Goal: Browse casually: Explore the website without a specific task or goal

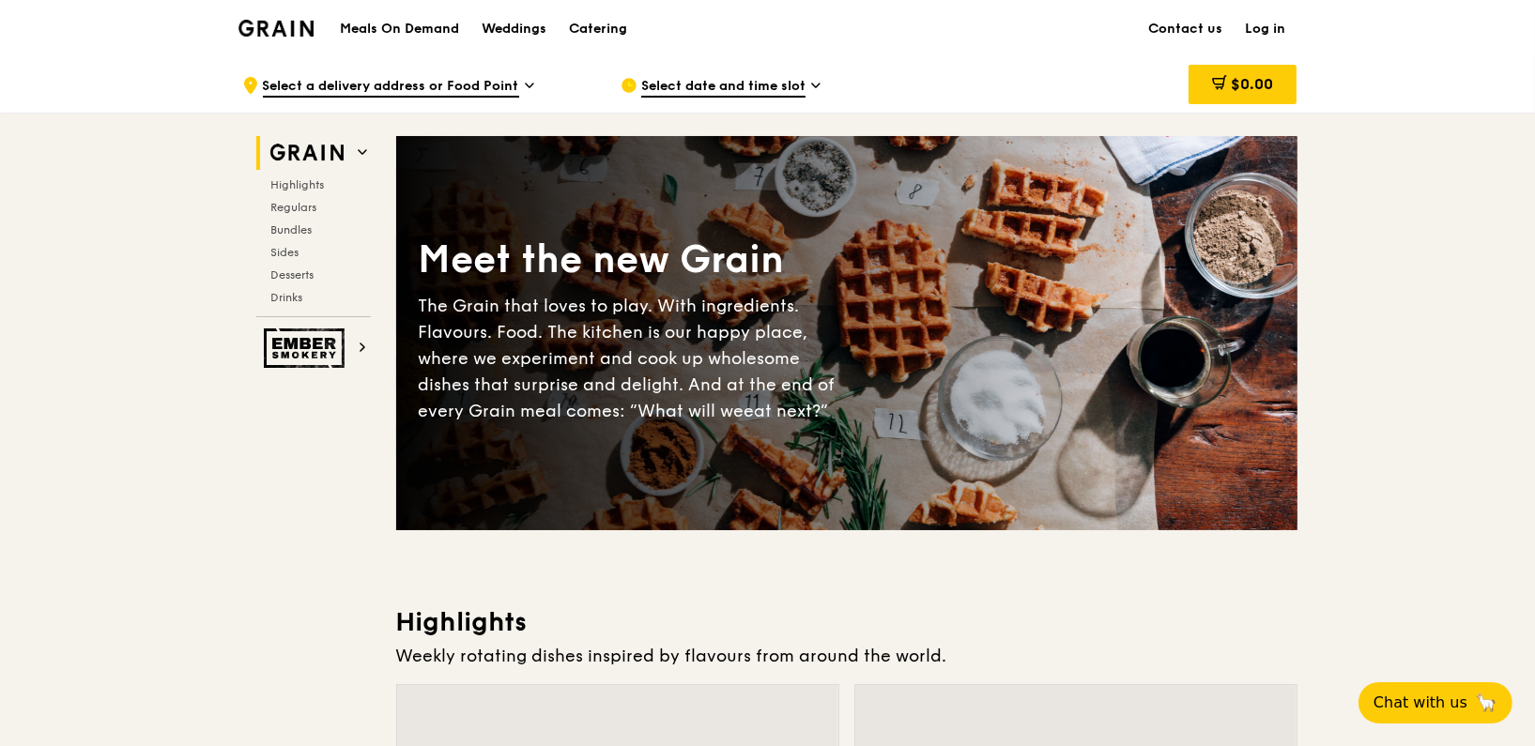
click at [408, 31] on h1 "Meals On Demand" at bounding box center [399, 29] width 119 height 19
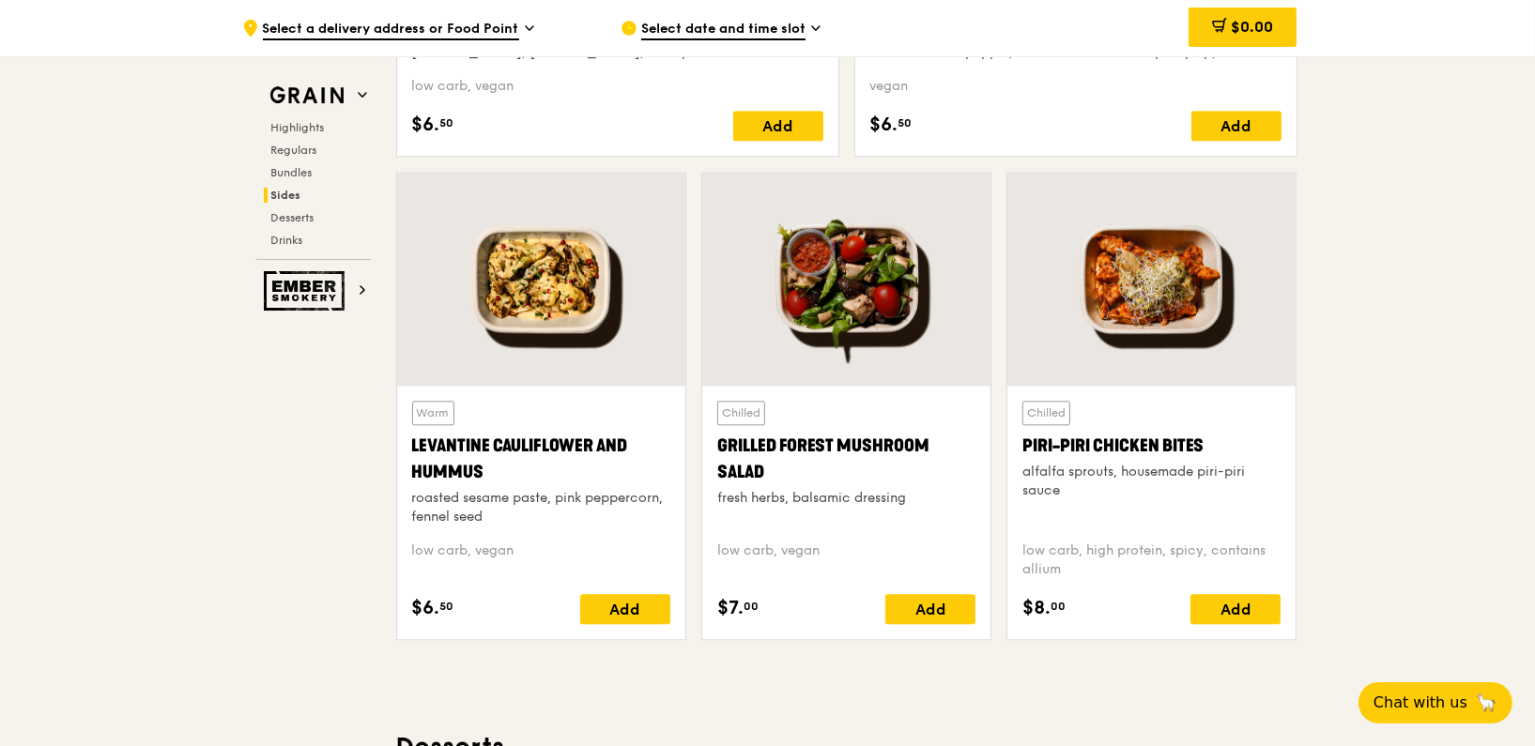
scroll to position [4689, 0]
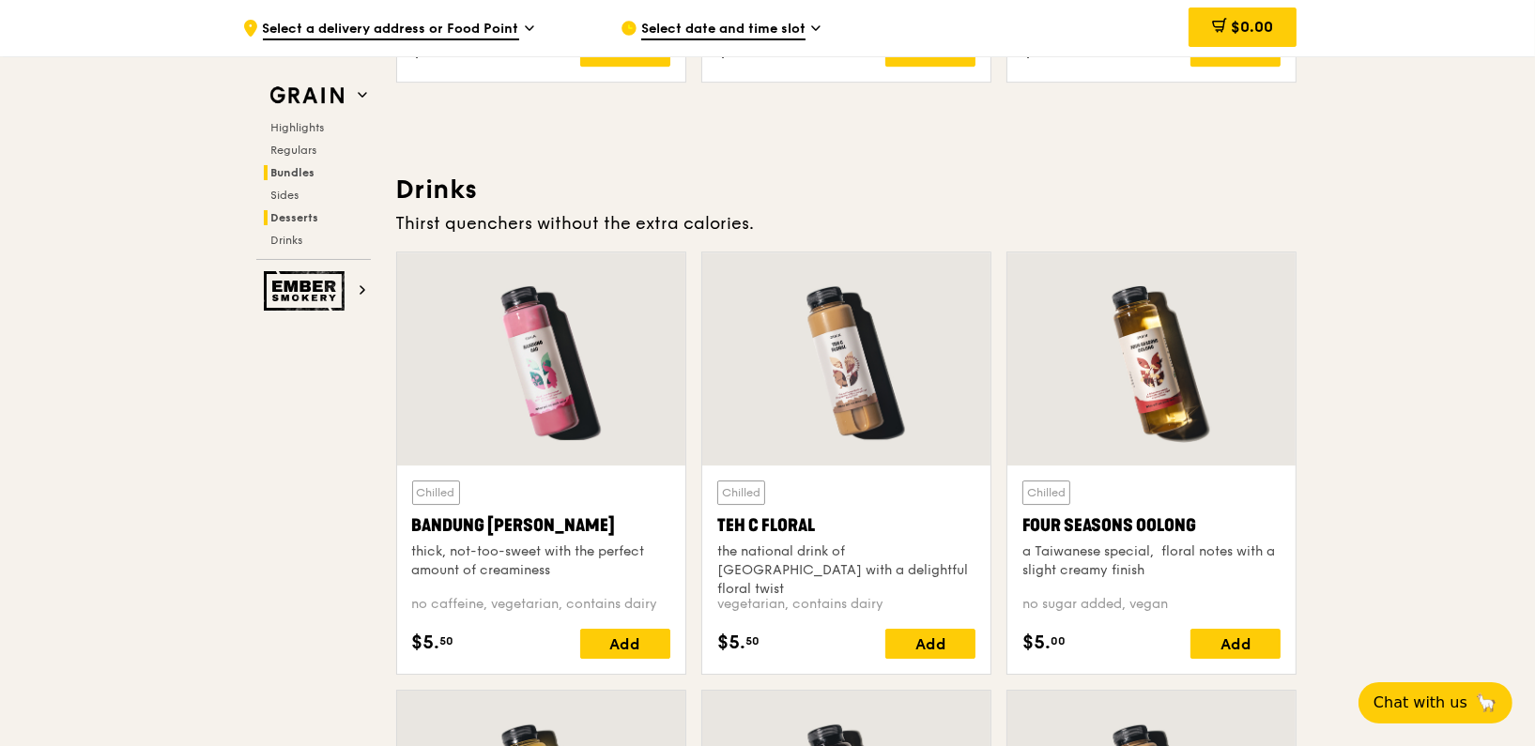
click at [298, 166] on span "Bundles" at bounding box center [293, 172] width 44 height 13
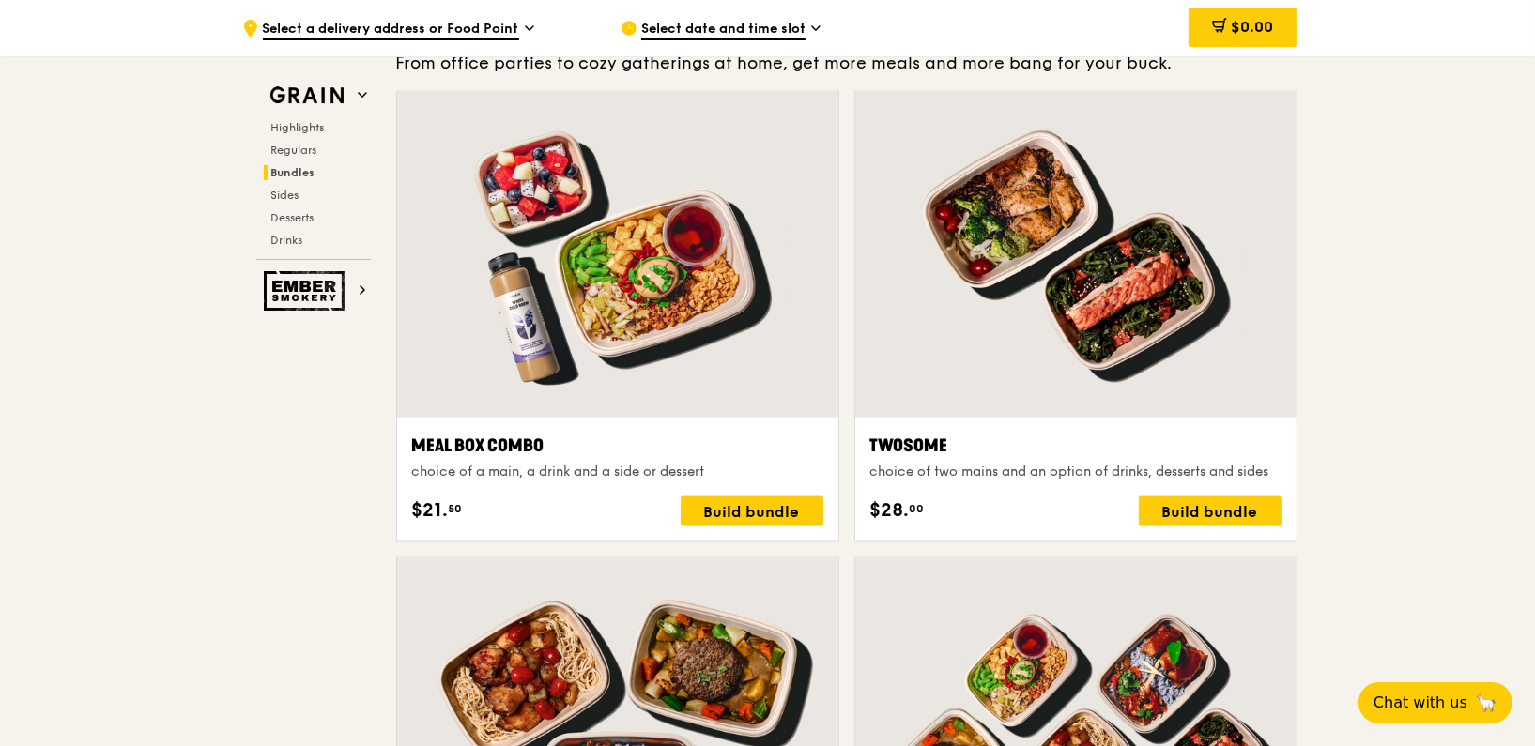
scroll to position [2683, 0]
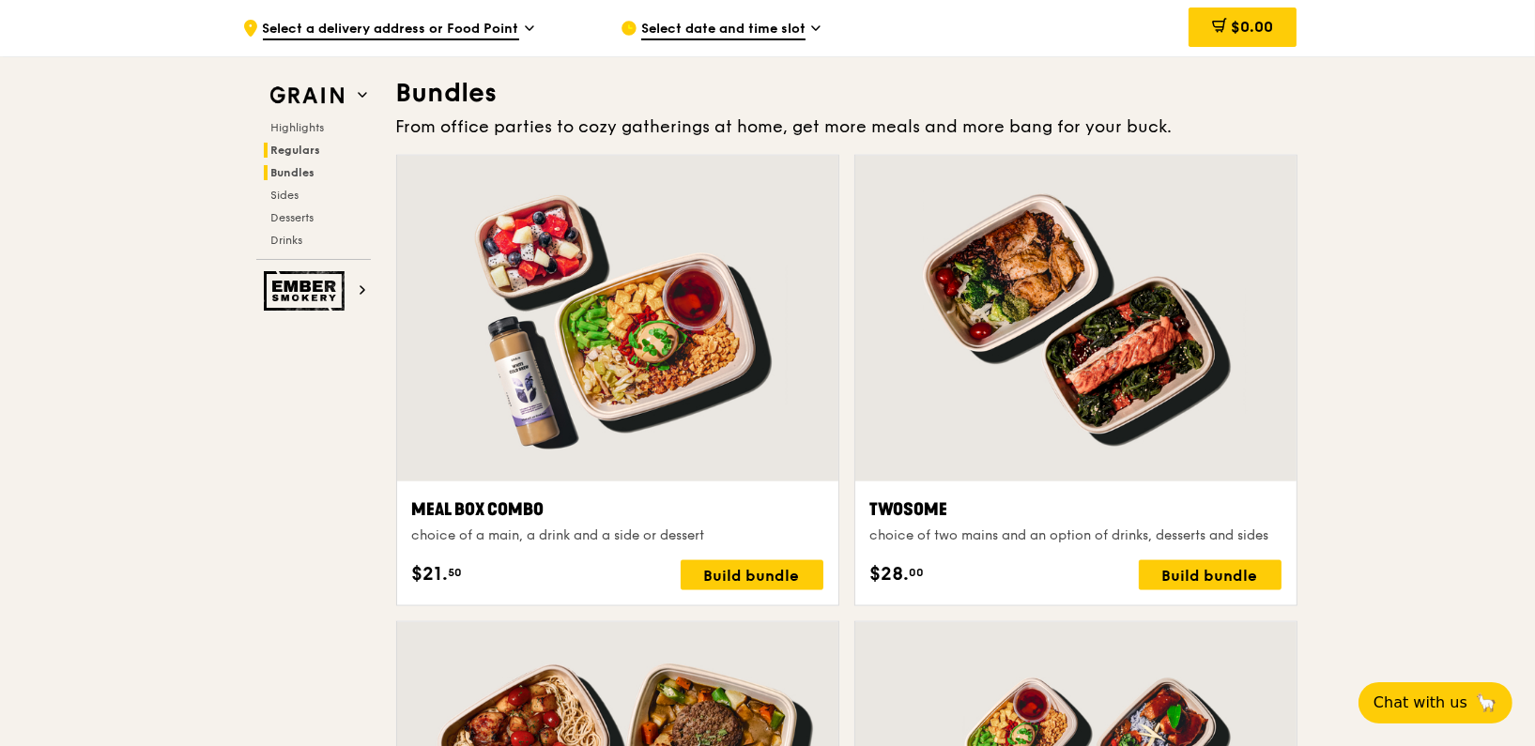
click at [307, 156] on span "Regulars" at bounding box center [296, 150] width 50 height 13
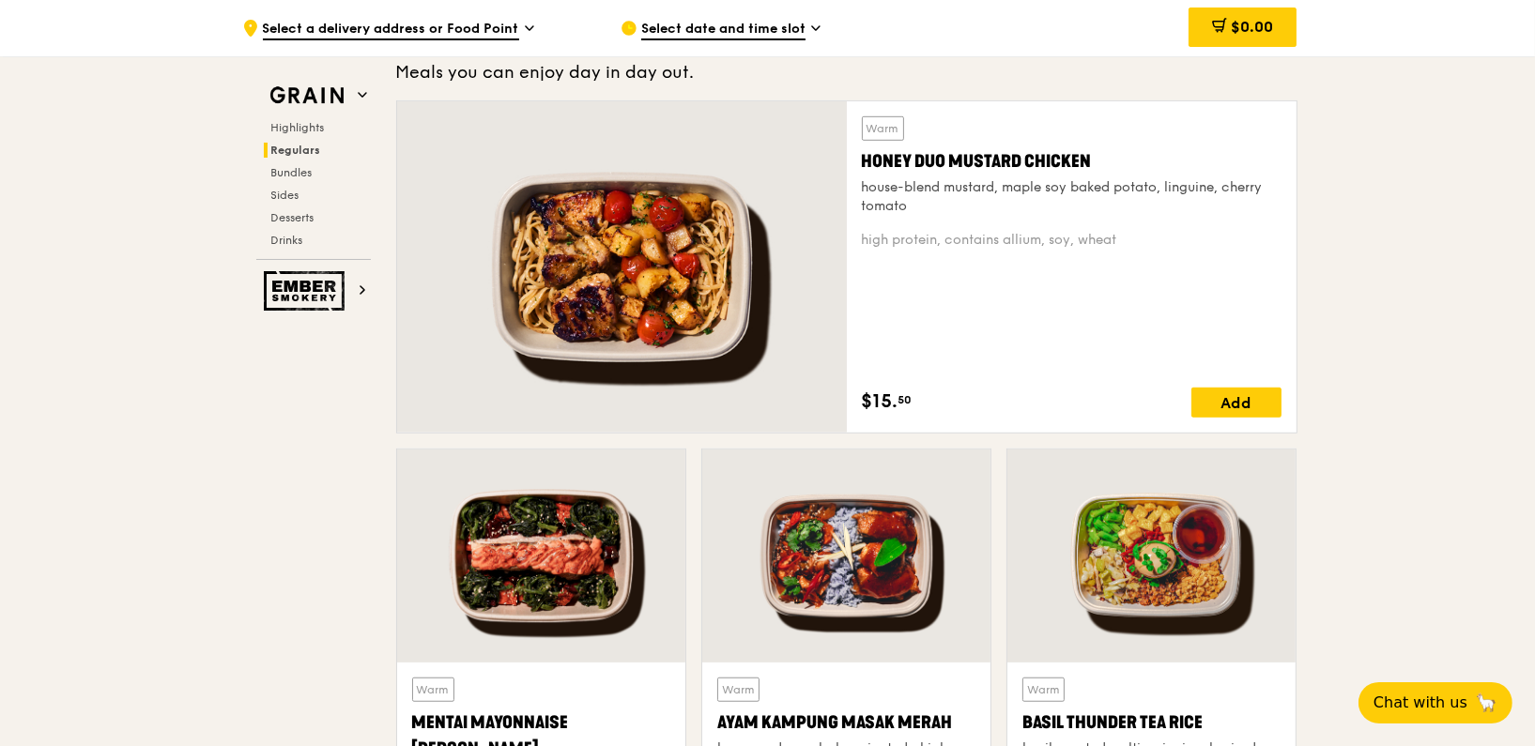
scroll to position [1215, 0]
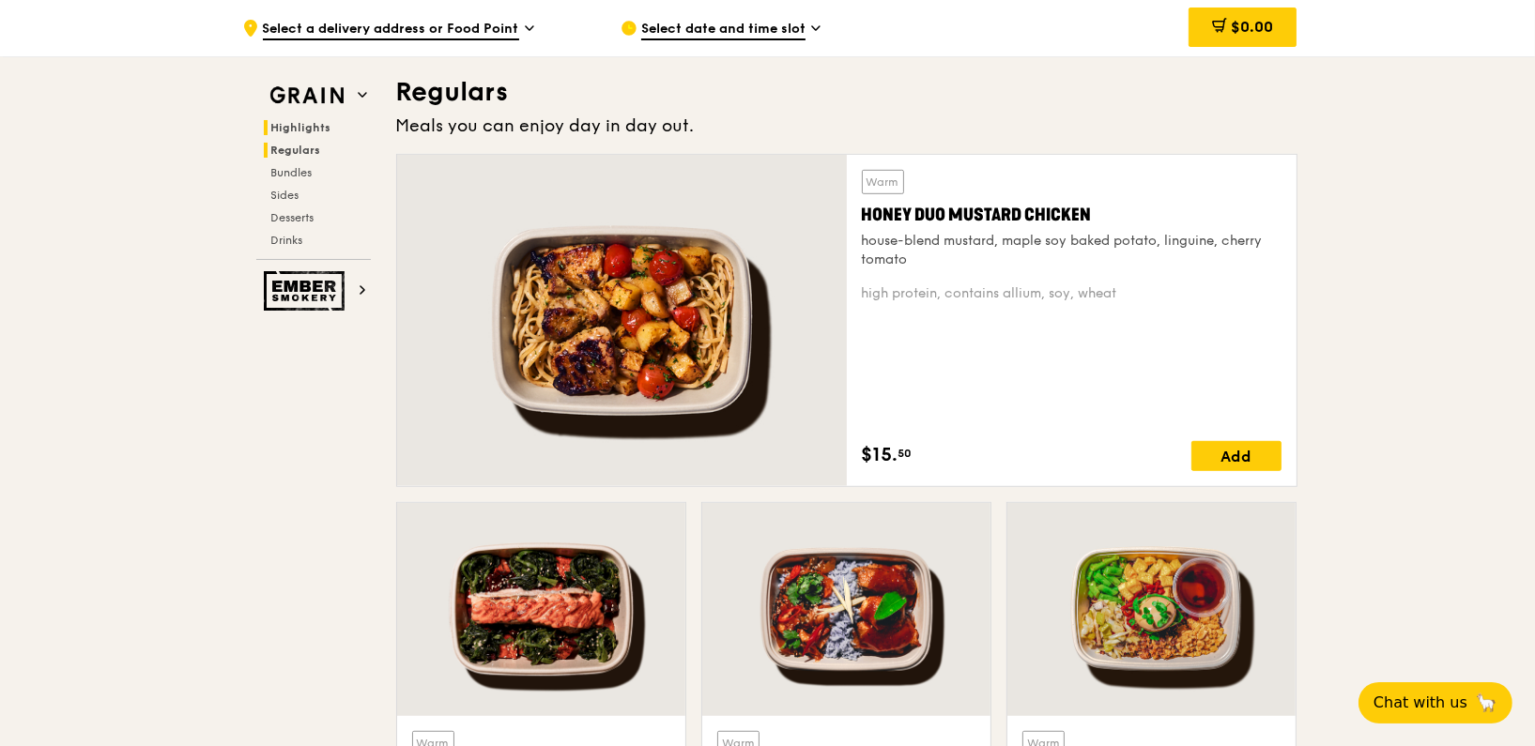
click at [304, 126] on span "Highlights" at bounding box center [301, 127] width 60 height 13
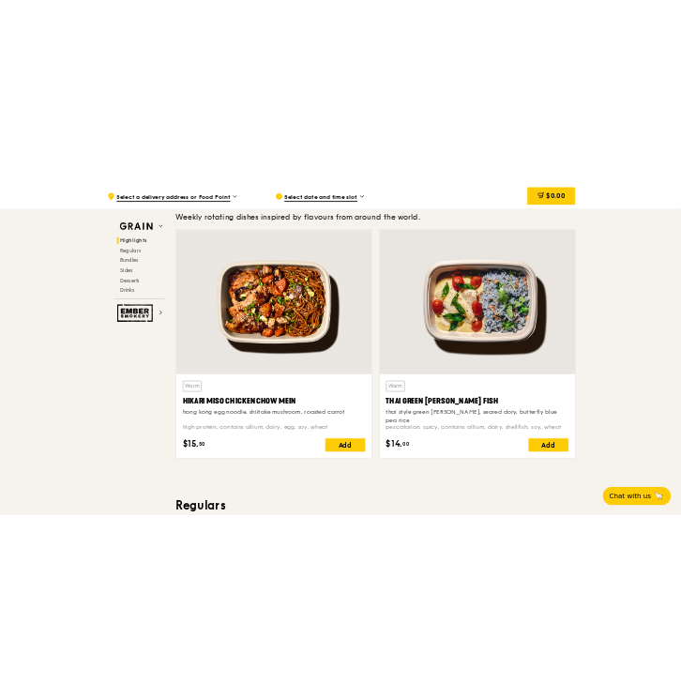
scroll to position [623, 0]
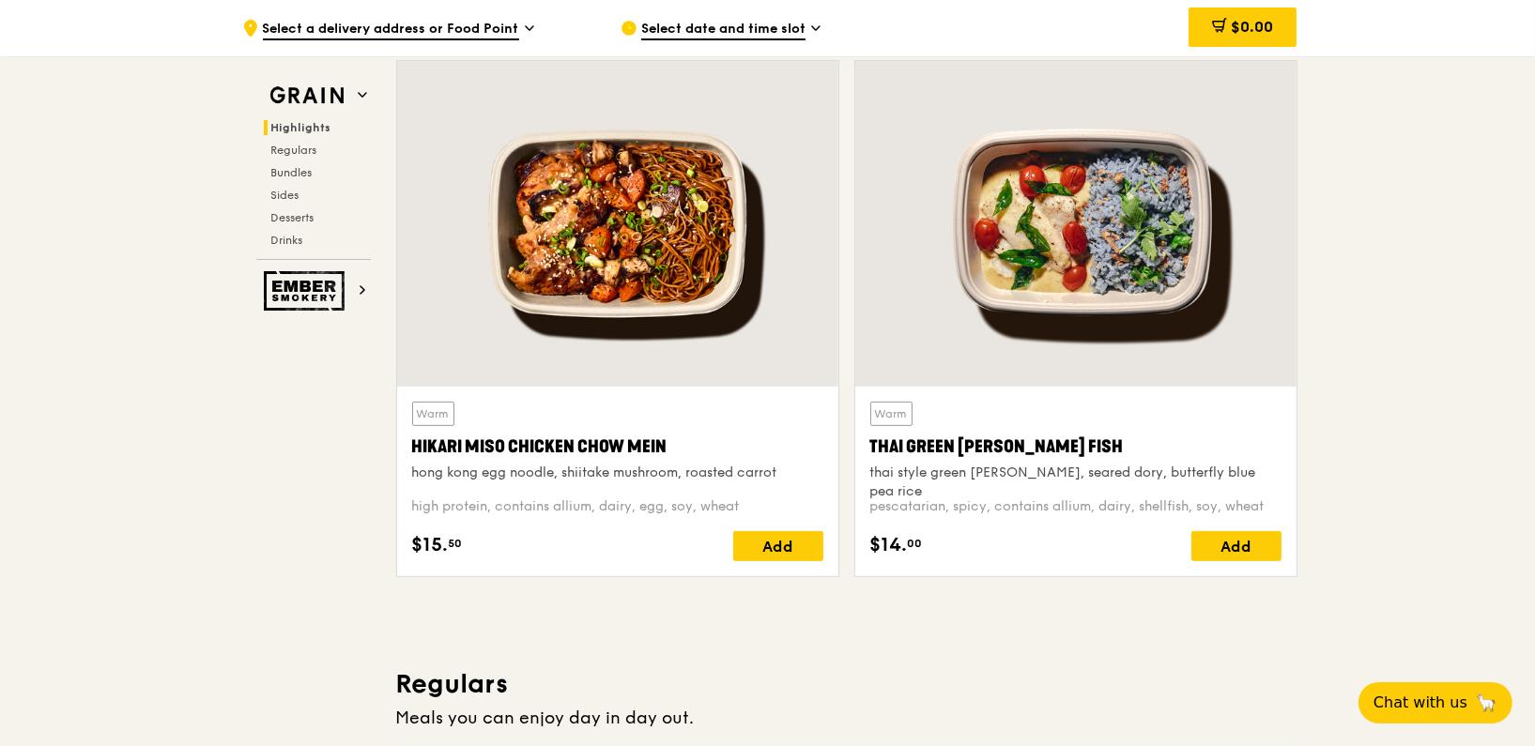
drag, startPoint x: 414, startPoint y: 449, endPoint x: 676, endPoint y: 448, distance: 261.9
click at [676, 448] on div "Hikari Miso Chicken Chow Mein" at bounding box center [617, 447] width 411 height 26
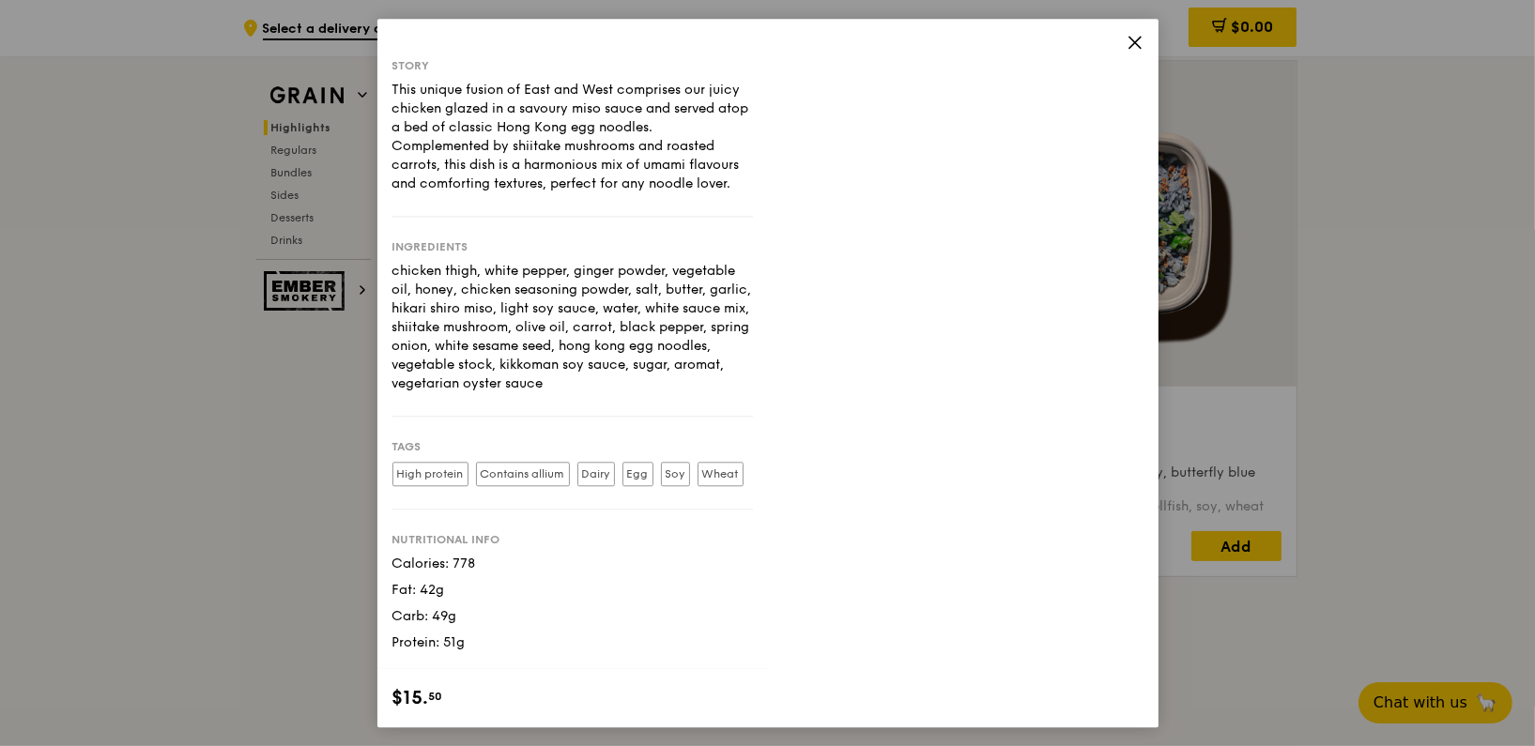
copy div "Hikari Miso Chicken Chow Mein"
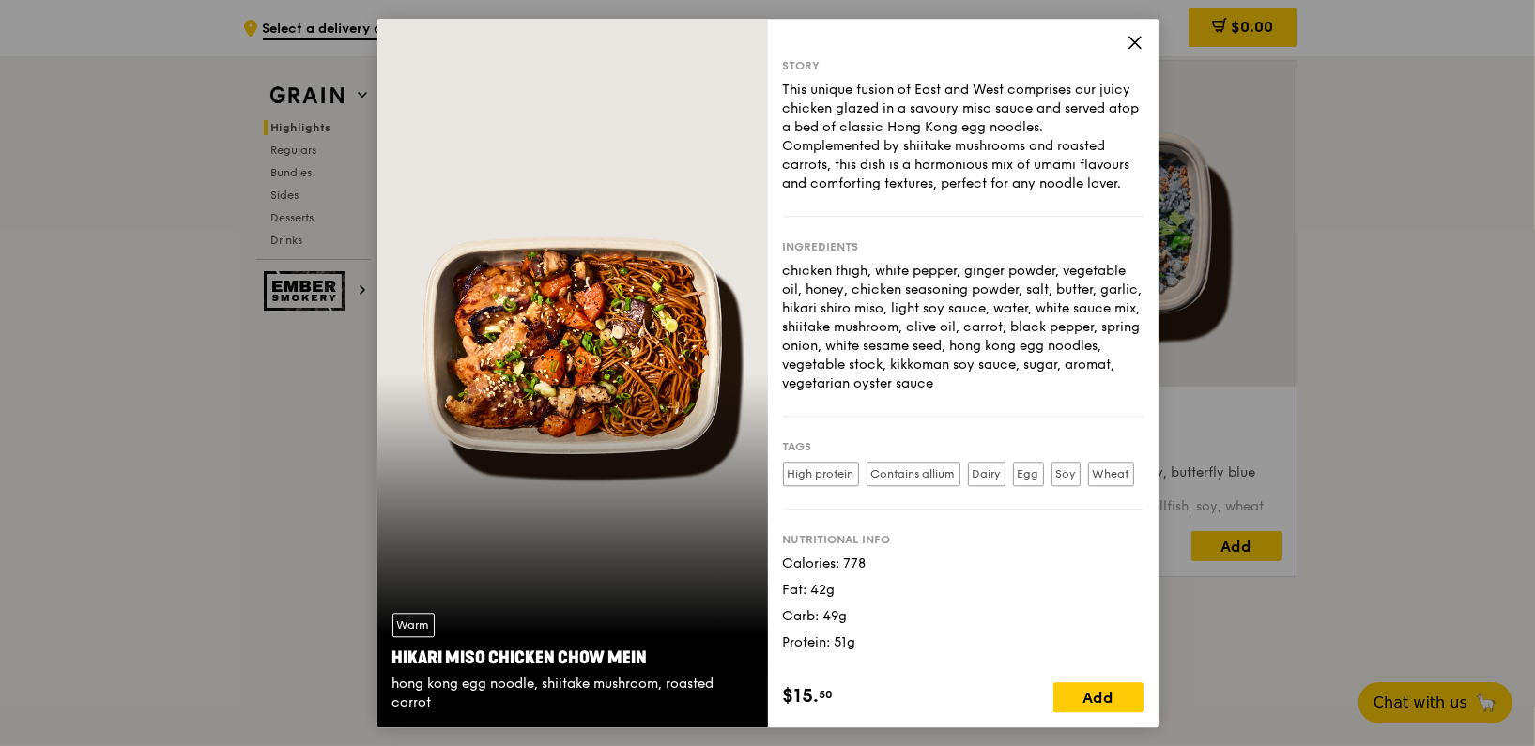
click at [1013, 192] on div "This unique fusion of East and West comprises our juicy chicken glazed in a sav…" at bounding box center [963, 137] width 360 height 113
click at [1127, 35] on icon at bounding box center [1134, 42] width 17 height 17
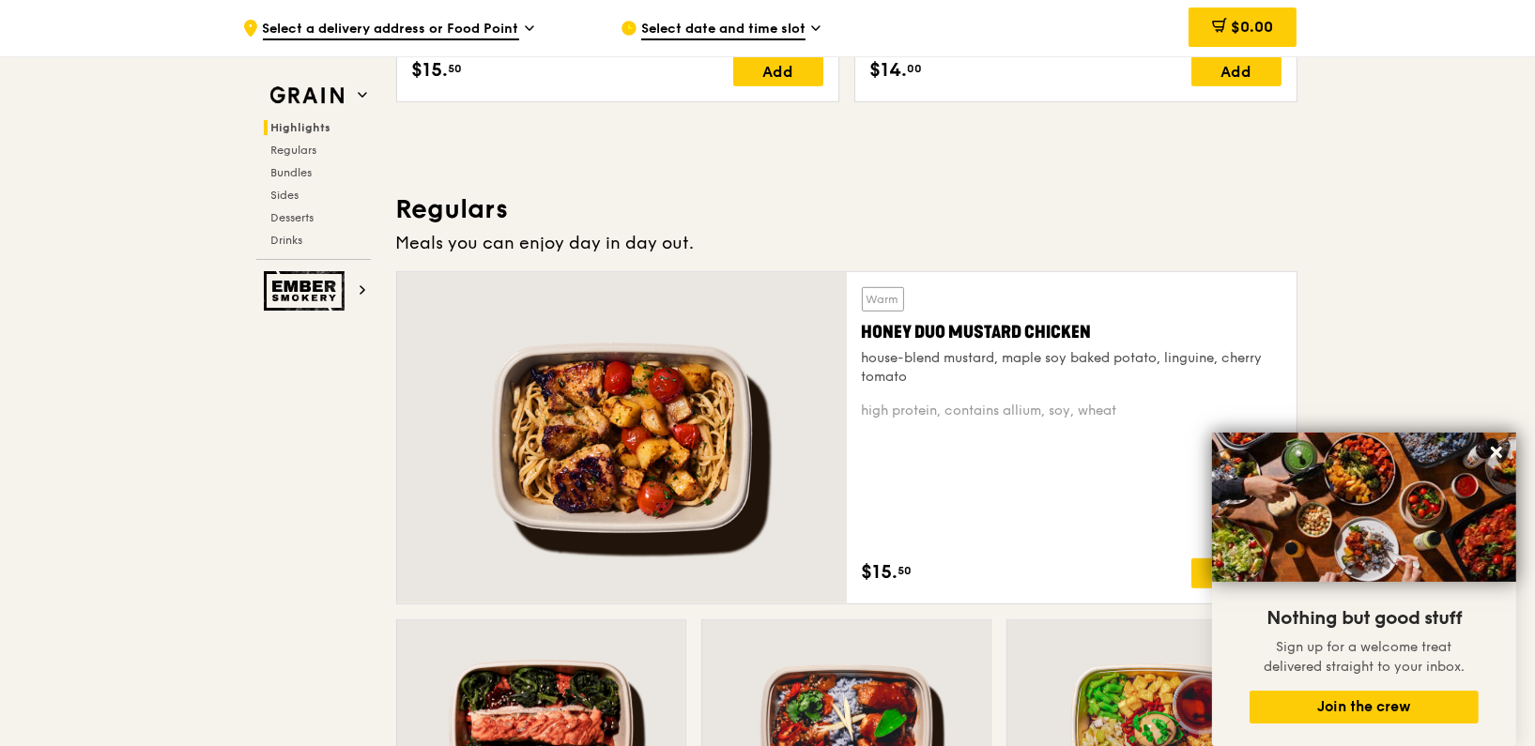
scroll to position [1186, 0]
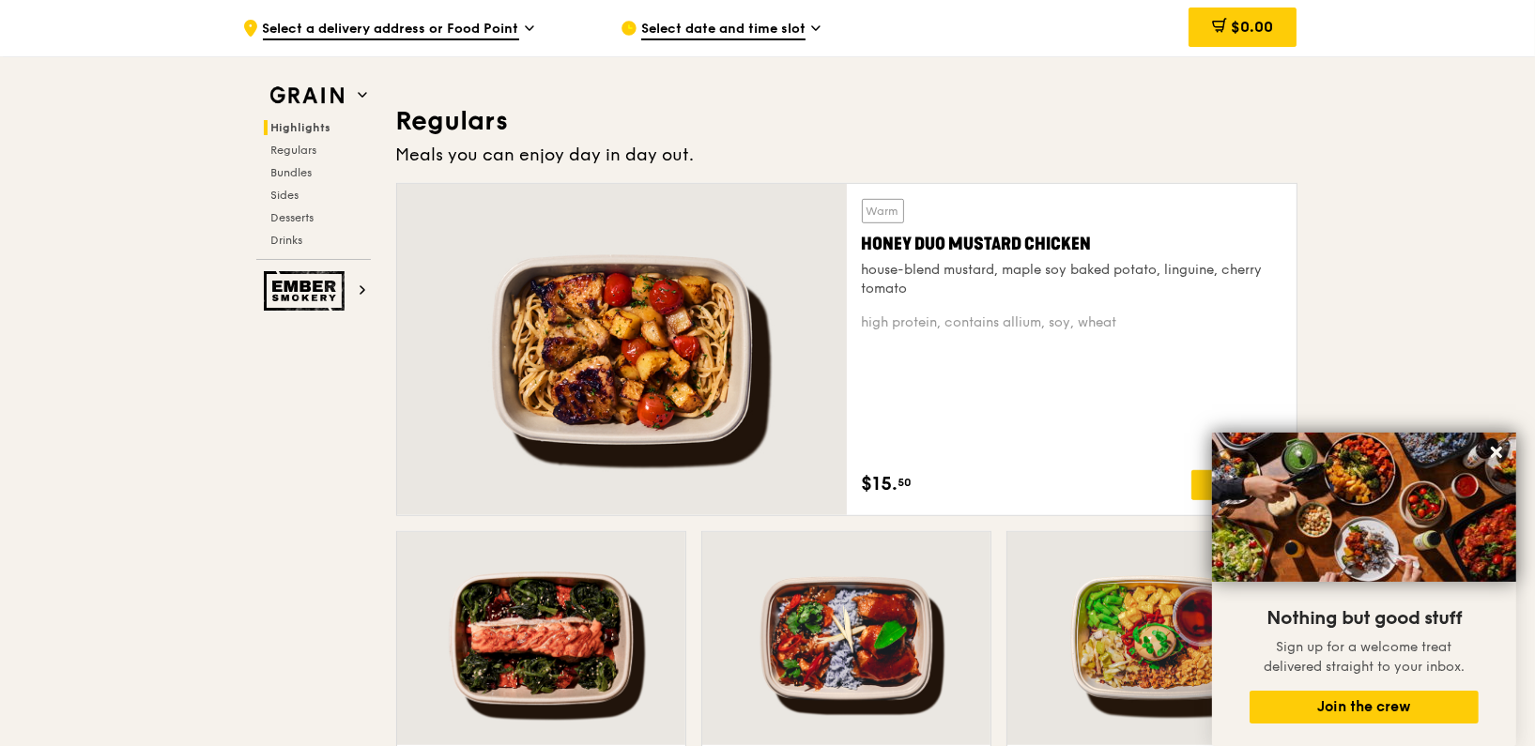
click at [994, 264] on div "house-blend mustard, maple soy baked potato, linguine, cherry tomato" at bounding box center [1072, 280] width 420 height 38
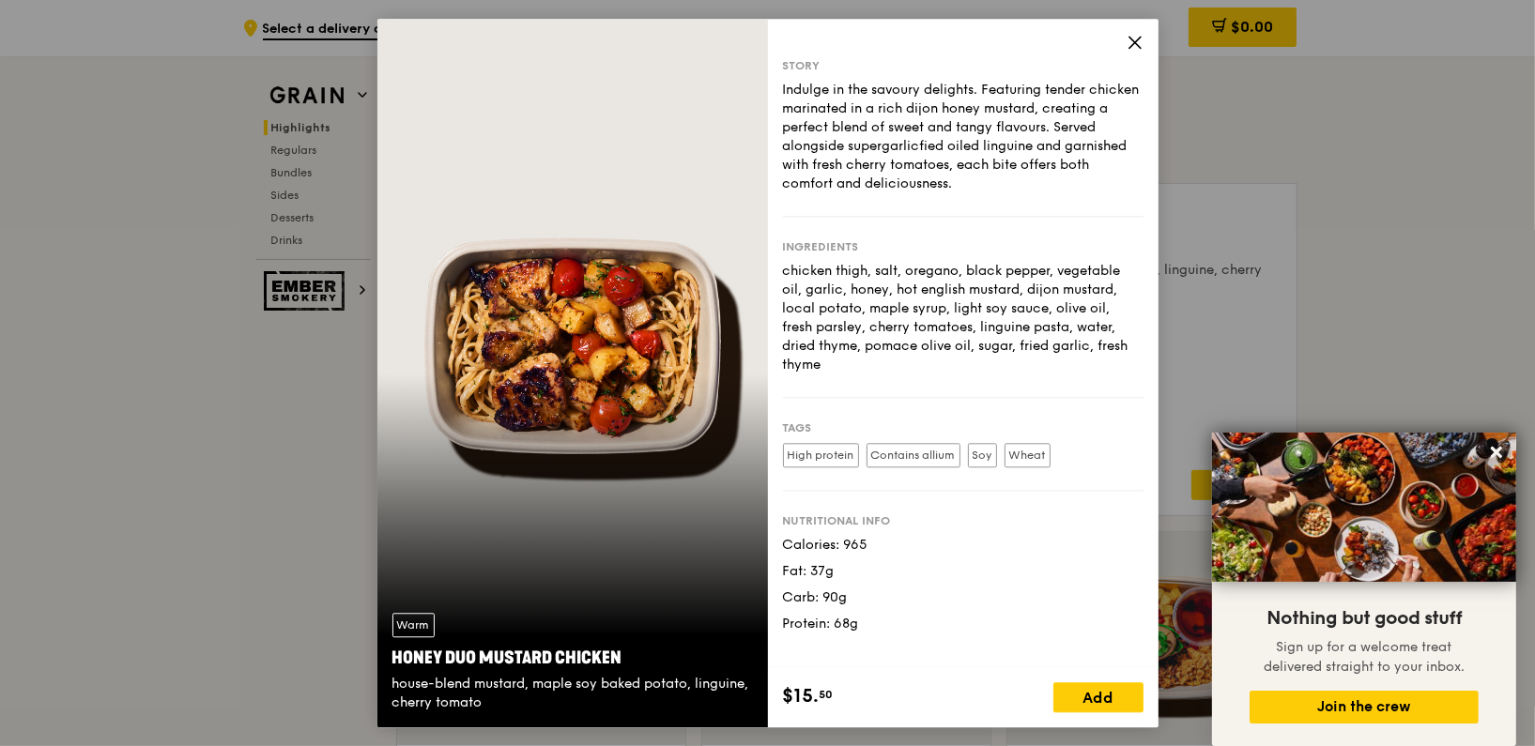
click at [1128, 43] on icon at bounding box center [1134, 42] width 17 height 17
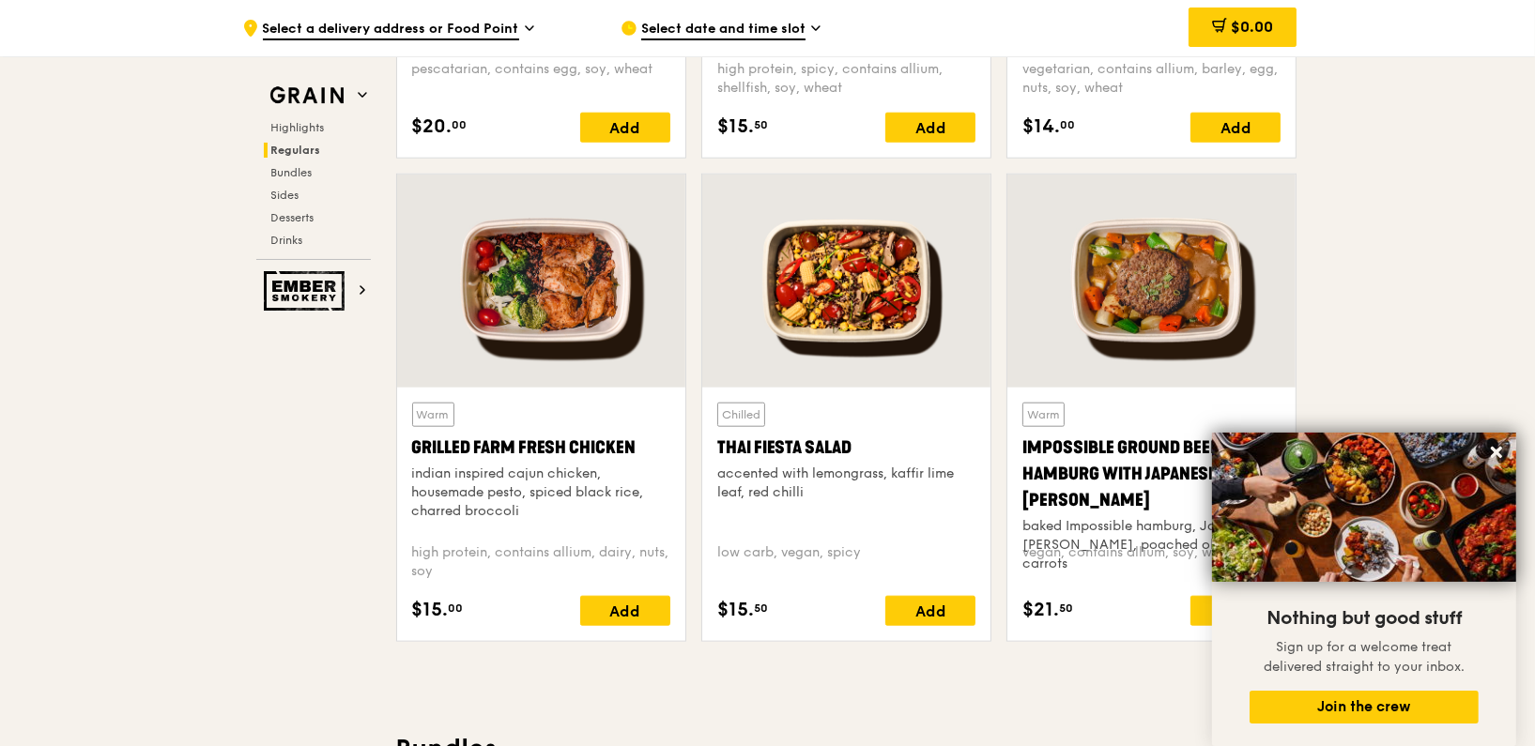
scroll to position [2031, 0]
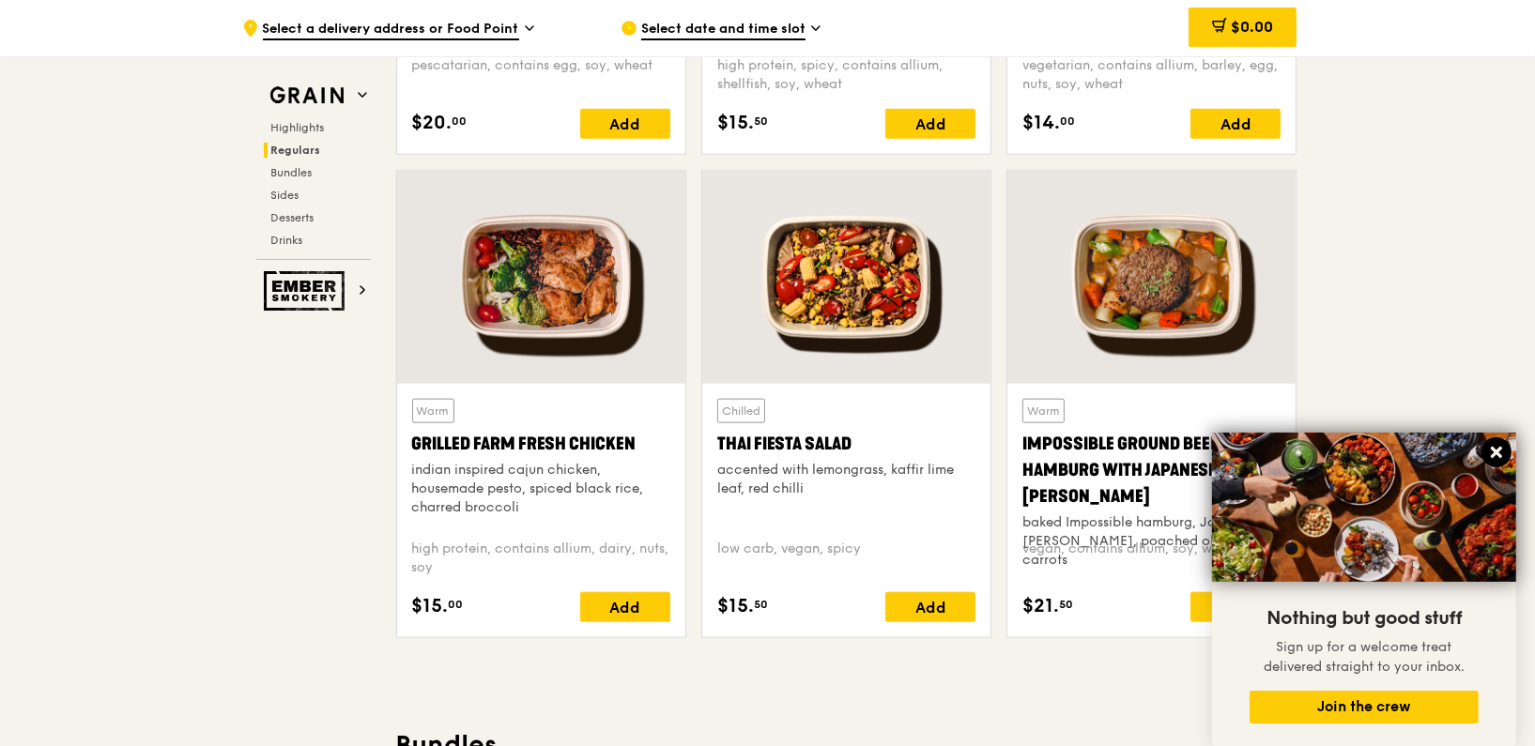
click at [1501, 455] on icon at bounding box center [1495, 452] width 11 height 11
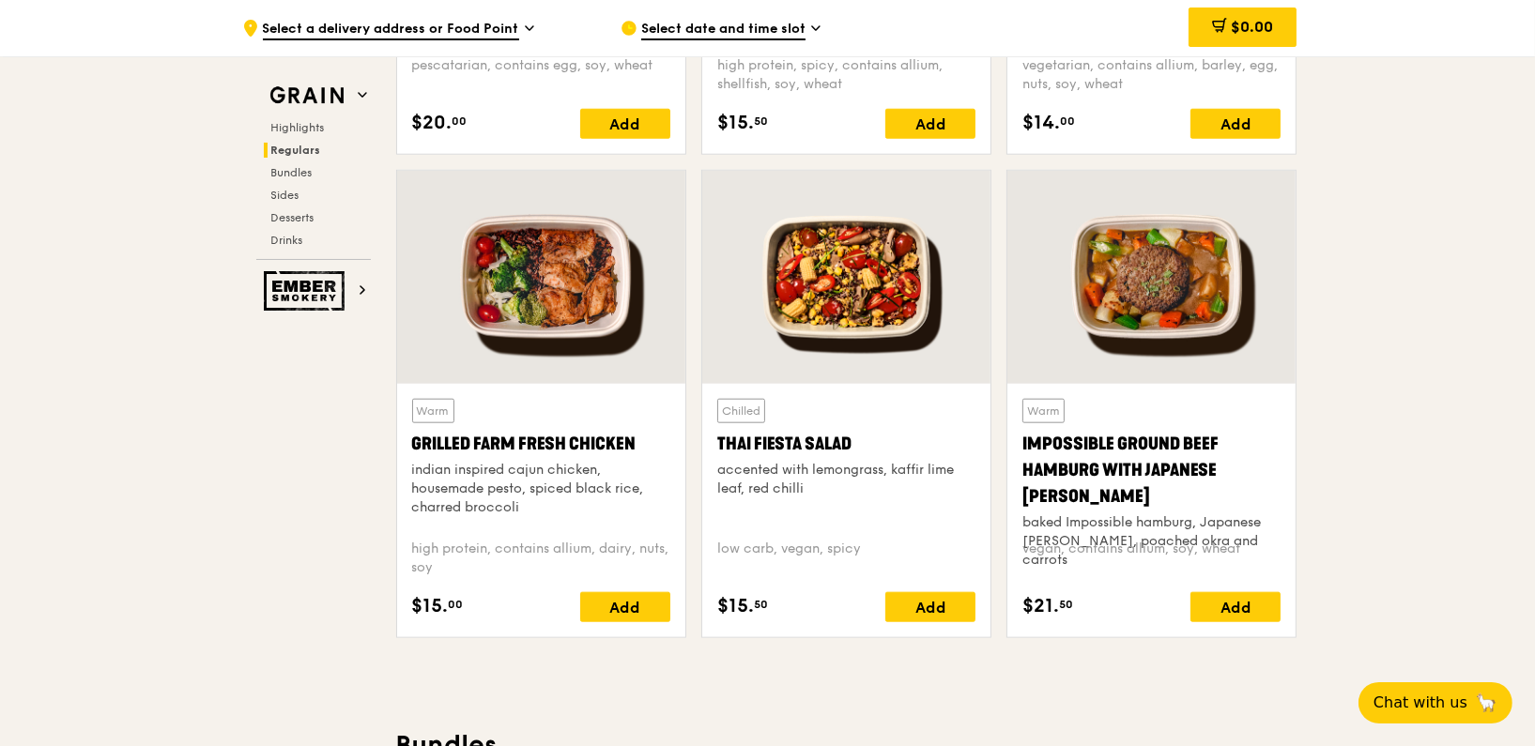
click at [869, 332] on div at bounding box center [846, 277] width 288 height 213
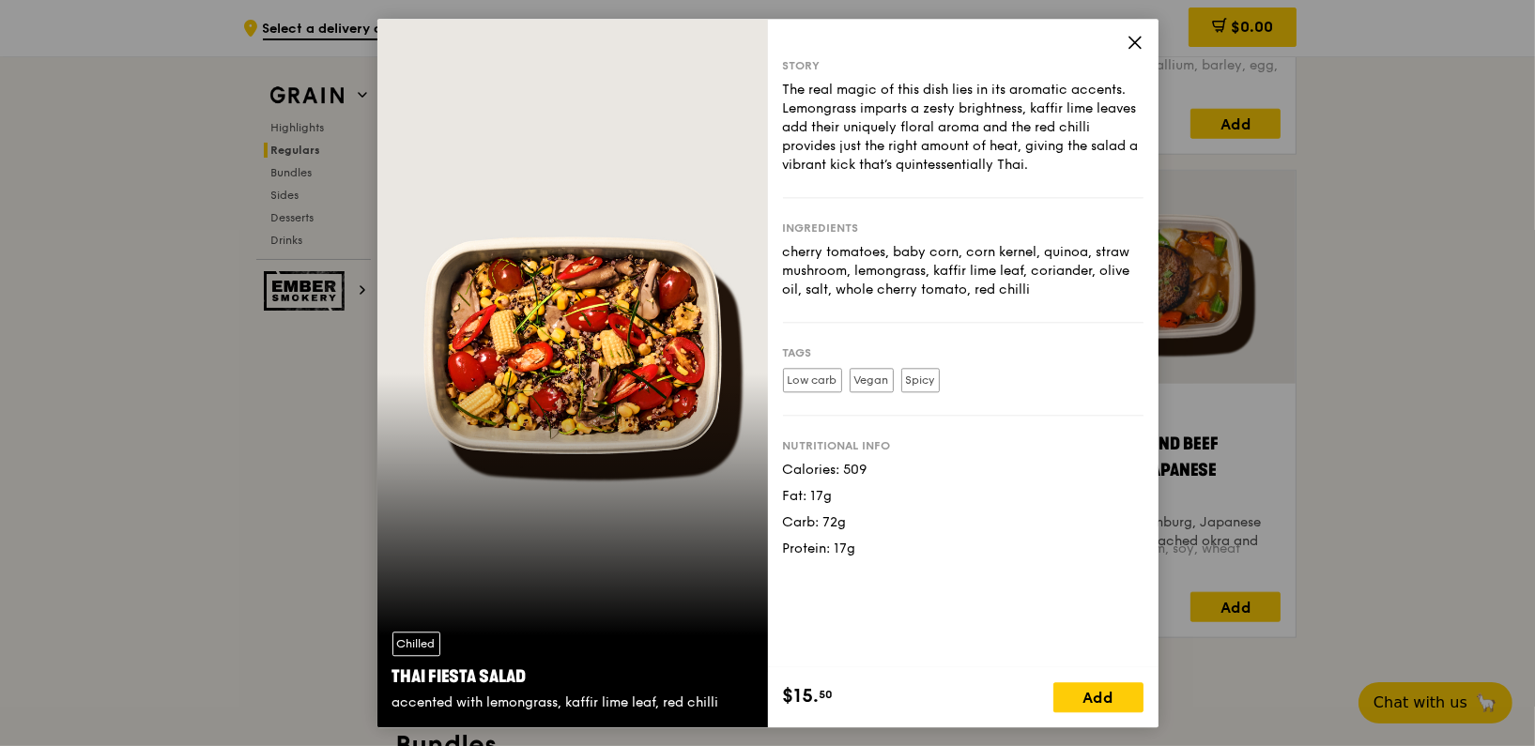
click at [1126, 38] on icon at bounding box center [1134, 42] width 17 height 17
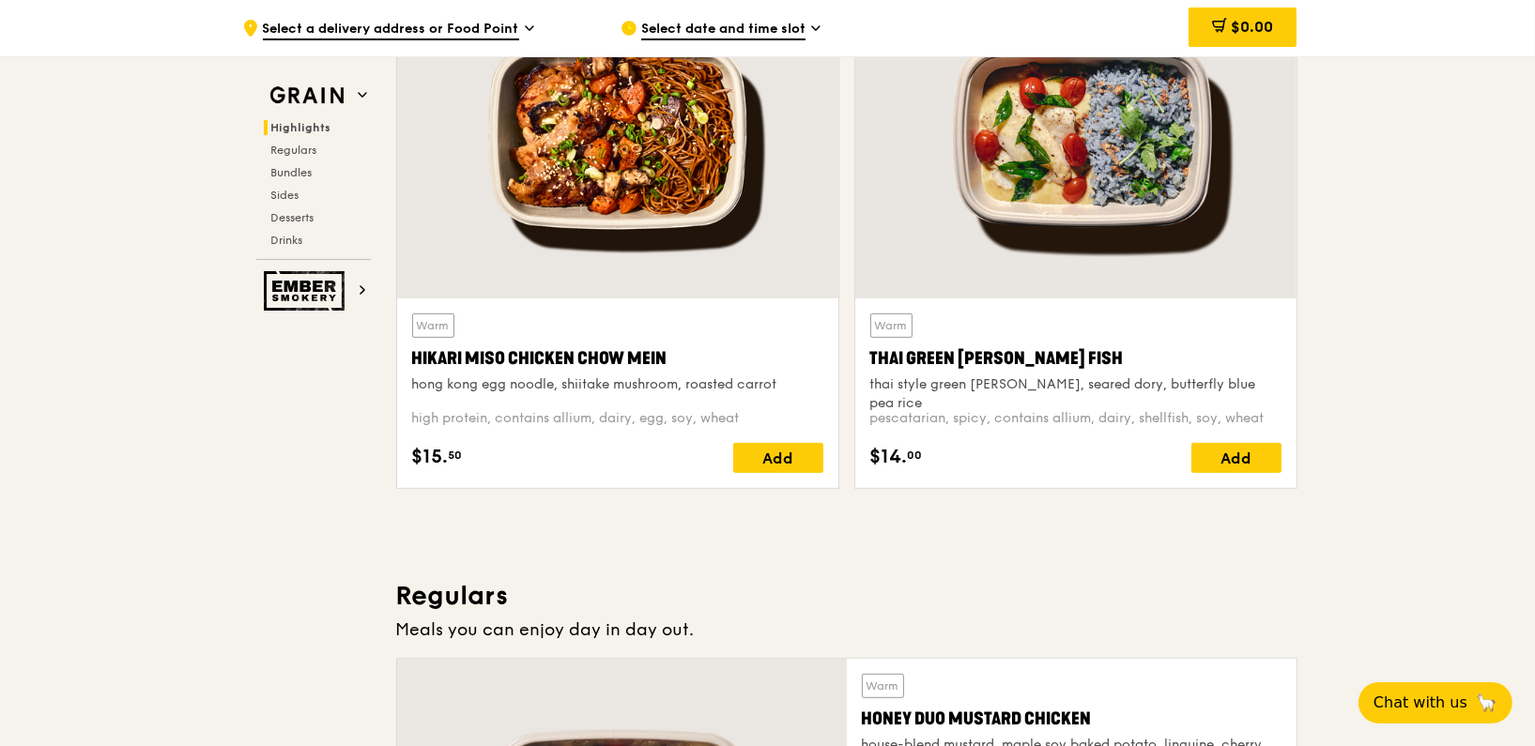
scroll to position [623, 0]
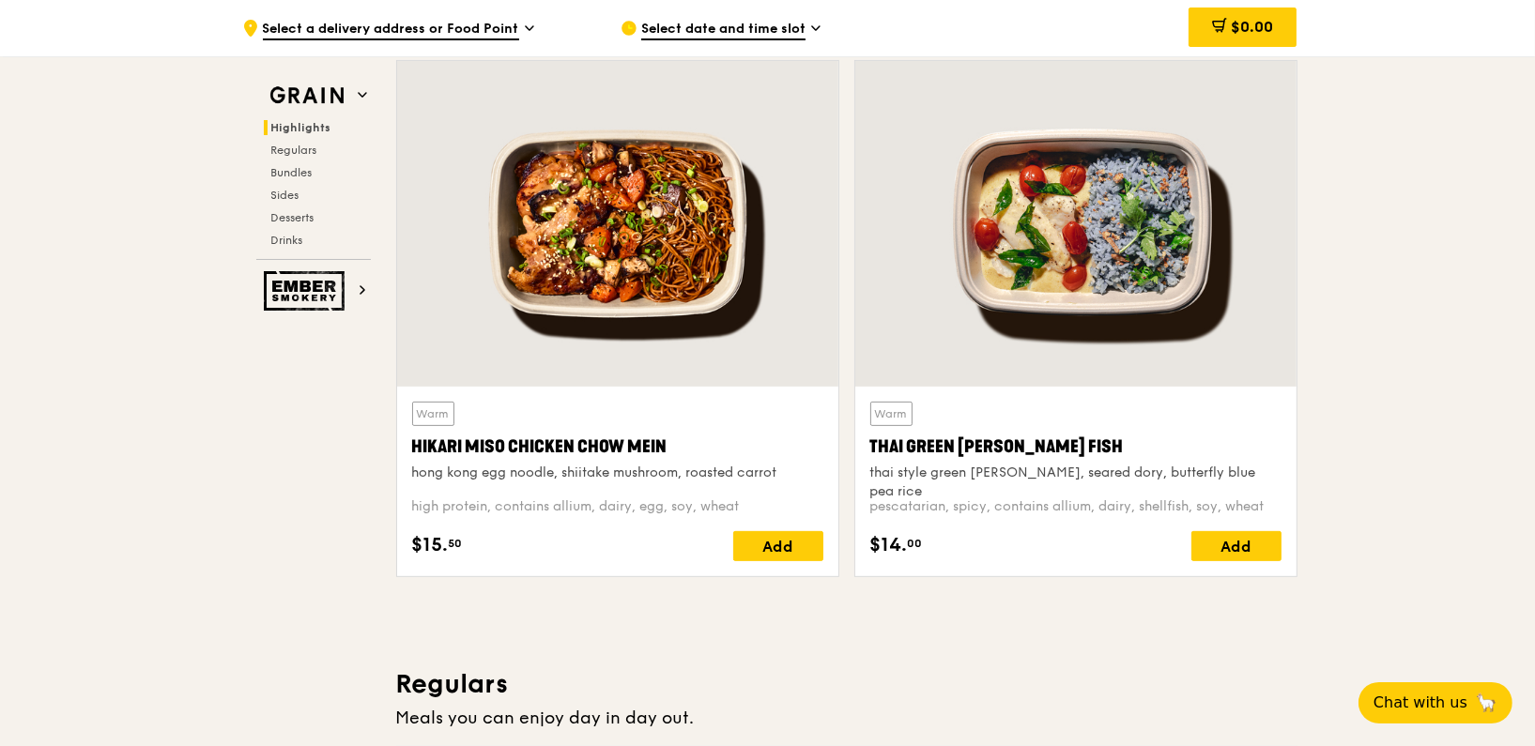
click at [1115, 474] on div "thai style green [PERSON_NAME], seared dory, butterfly blue pea rice" at bounding box center [1075, 483] width 411 height 38
drag, startPoint x: 869, startPoint y: 448, endPoint x: 1048, endPoint y: 438, distance: 179.5
click at [1048, 438] on div "Thai Green [PERSON_NAME] Fish" at bounding box center [1075, 447] width 411 height 26
copy div "Thai Green [PERSON_NAME] Fish"
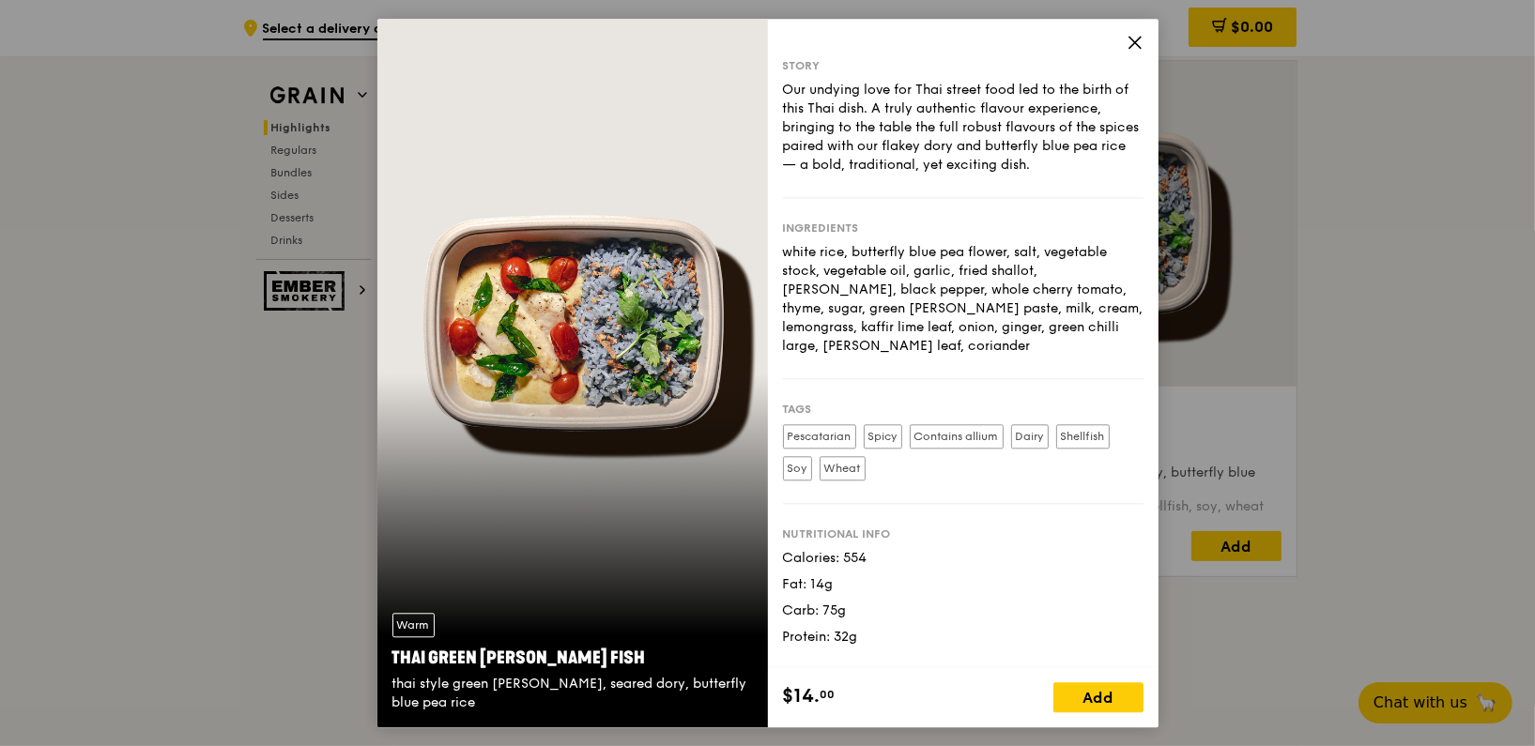
click at [1134, 50] on icon at bounding box center [1134, 42] width 17 height 17
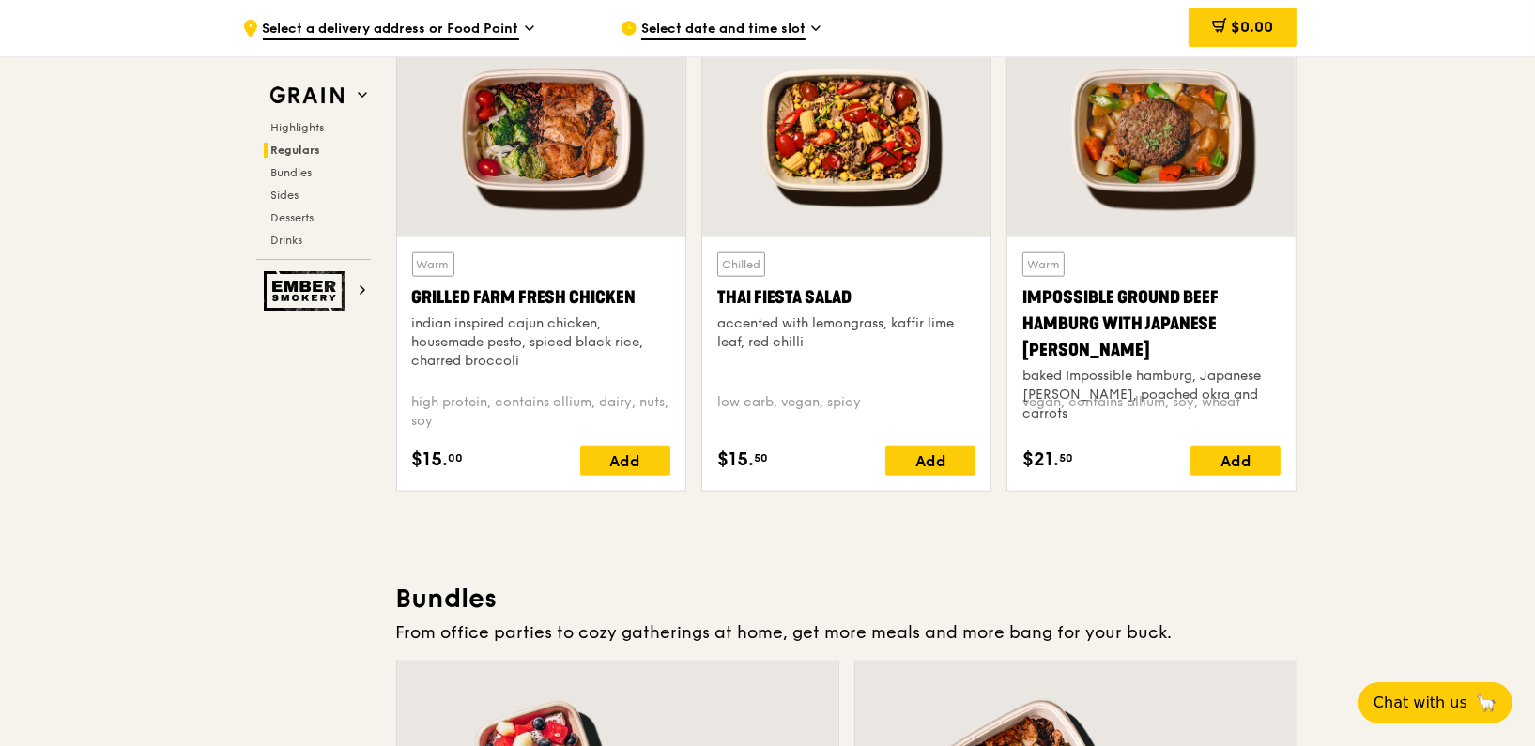
scroll to position [2219, 0]
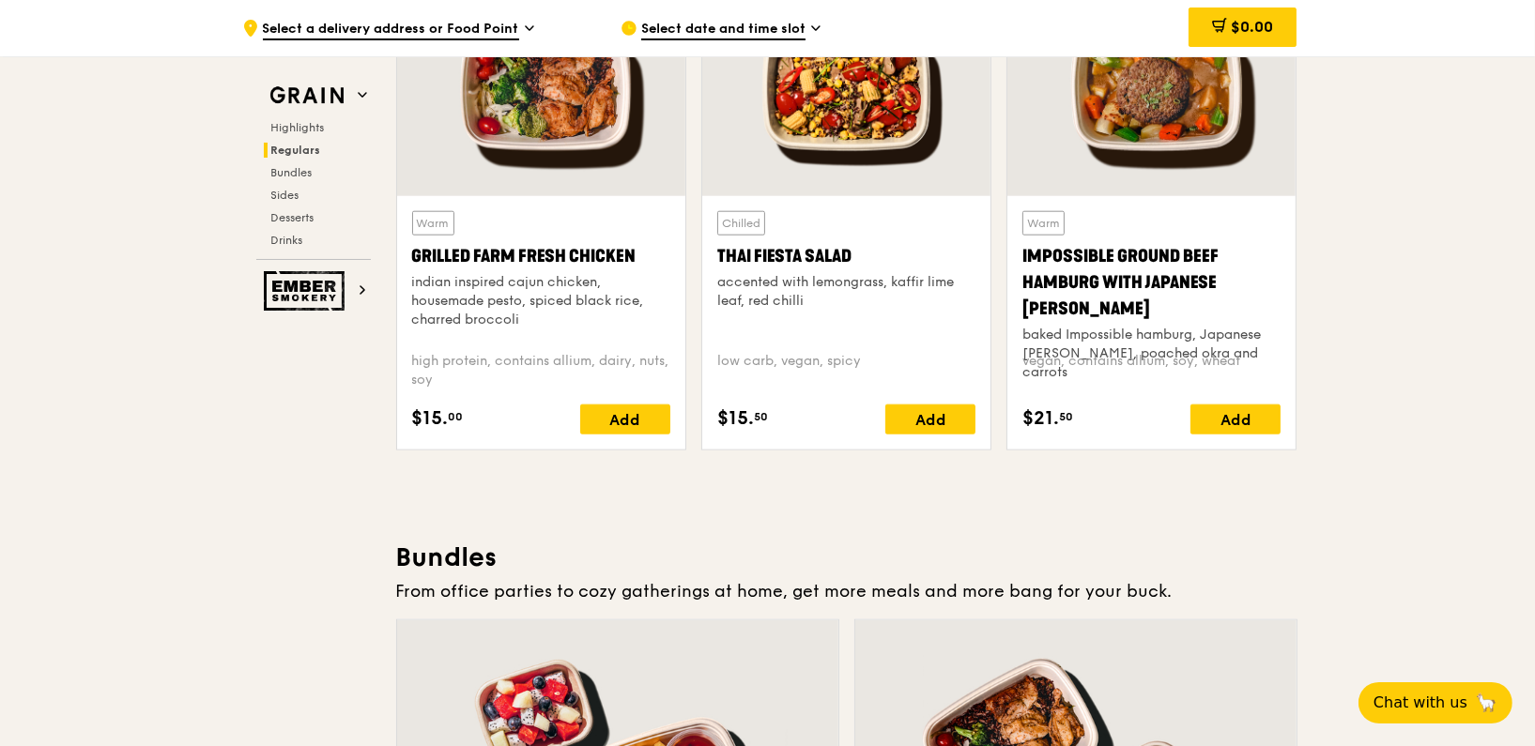
click at [848, 277] on div "accented with lemongrass, kaffir lime leaf, red chilli" at bounding box center [846, 292] width 258 height 38
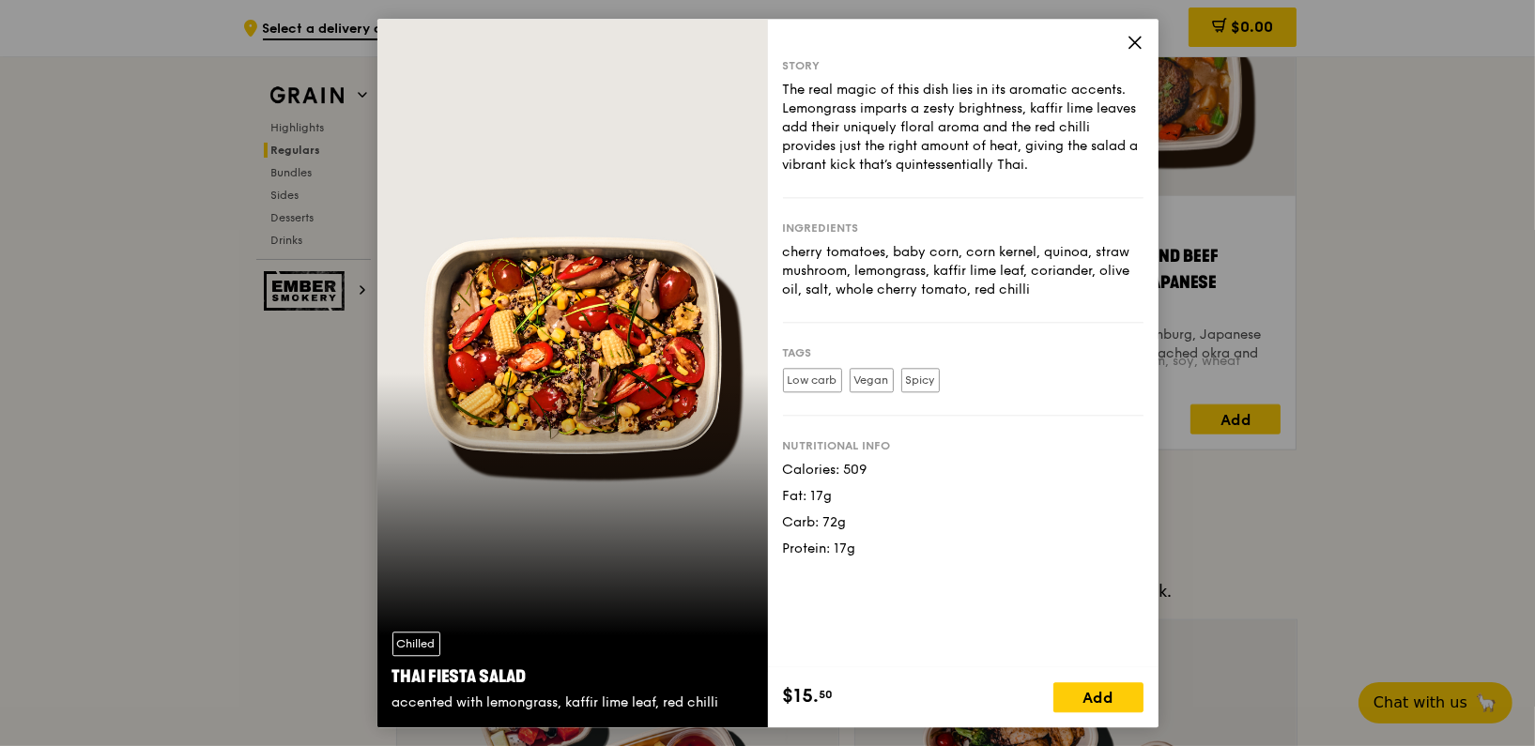
click at [1138, 44] on icon at bounding box center [1134, 42] width 17 height 17
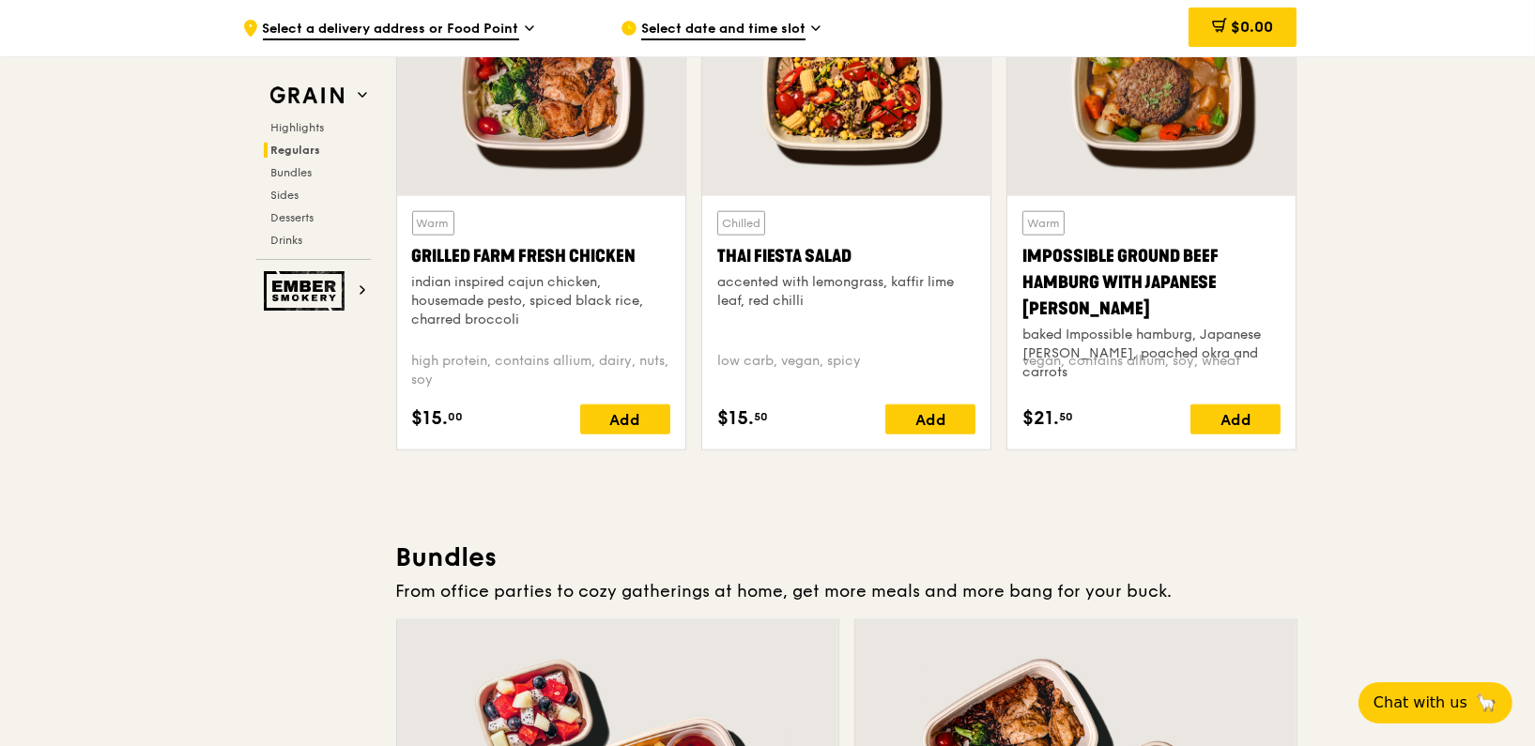
drag, startPoint x: 713, startPoint y: 258, endPoint x: 860, endPoint y: 251, distance: 146.6
click at [860, 251] on div "Chilled Thai Fiesta Salad accented with lemongrass, kaffir lime leaf, red chill…" at bounding box center [846, 322] width 288 height 253
copy div "Thai Fiesta Salad"
